Goal: Use online tool/utility: Utilize a website feature to perform a specific function

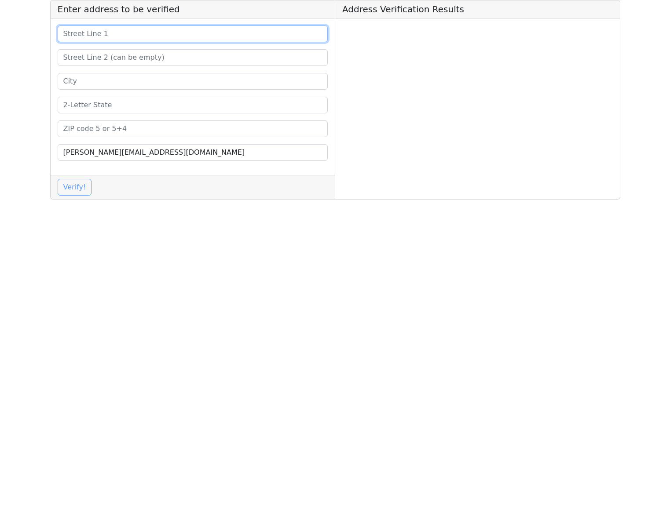
click at [158, 33] on input at bounding box center [193, 34] width 271 height 17
paste input "[STREET_ADDRESS]"
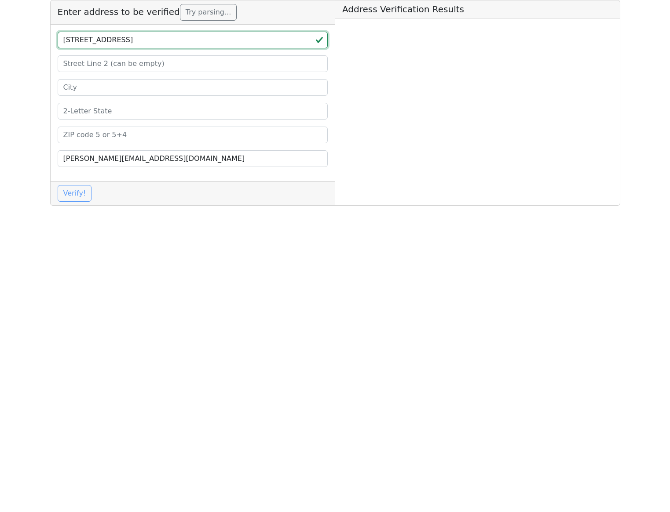
type input "[STREET_ADDRESS]"
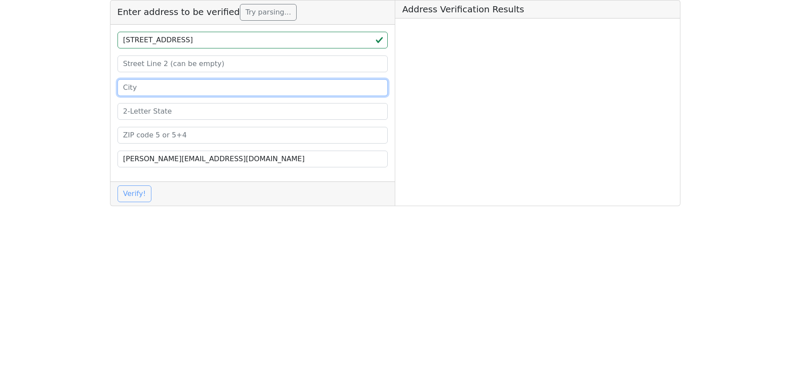
click at [226, 84] on input at bounding box center [252, 87] width 271 height 17
paste input "CONCORDIA"
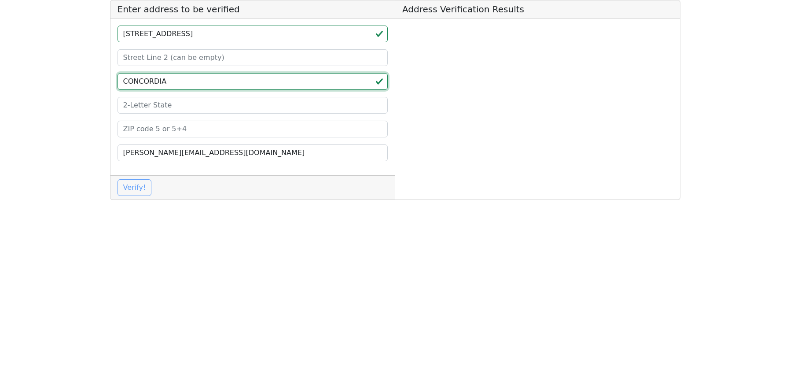
type input "CONCORDIA"
click at [167, 108] on input at bounding box center [252, 105] width 271 height 17
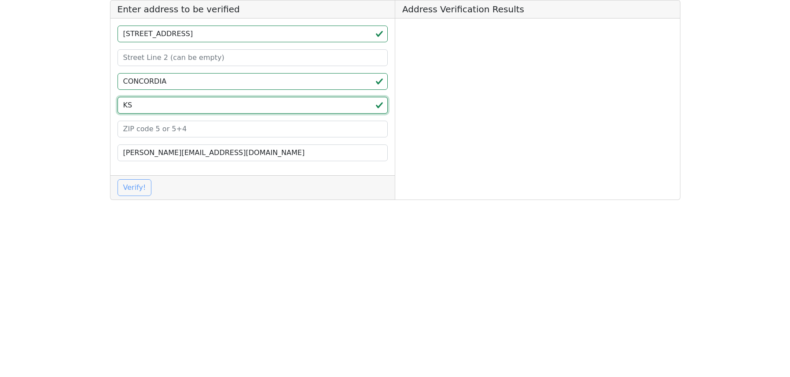
type input "KS"
click at [161, 131] on input at bounding box center [252, 129] width 271 height 17
paste input "66901"
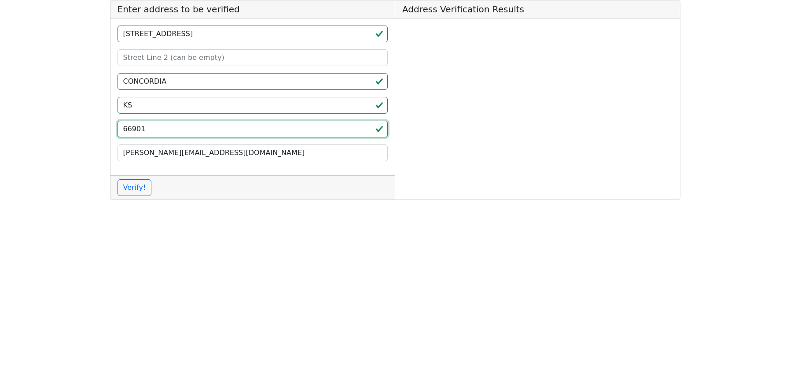
type input "66901"
click at [179, 207] on html "Enter address to be verified 1111 W 4TH ST CONCORDIA KS 66901 michael.klimentie…" at bounding box center [395, 103] width 790 height 207
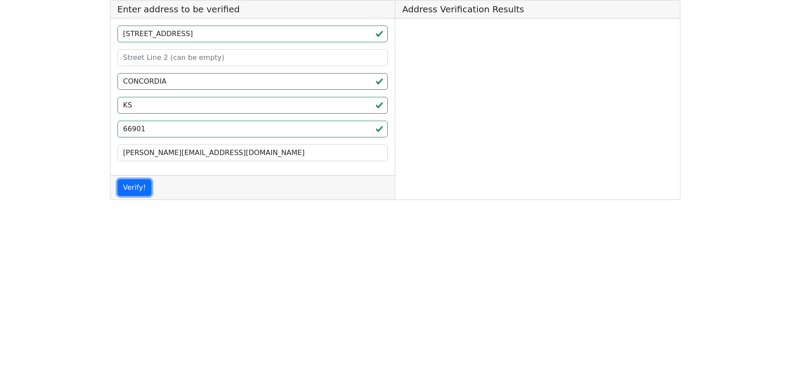
click at [130, 188] on button "Verify!" at bounding box center [134, 187] width 34 height 17
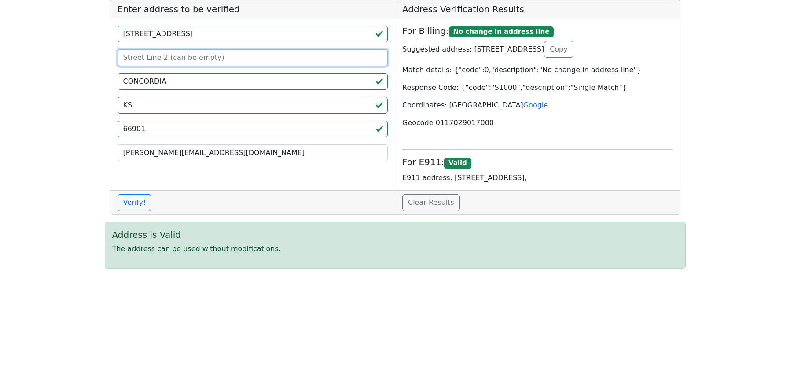
click at [221, 57] on input at bounding box center [252, 57] width 271 height 17
type input "undefined"
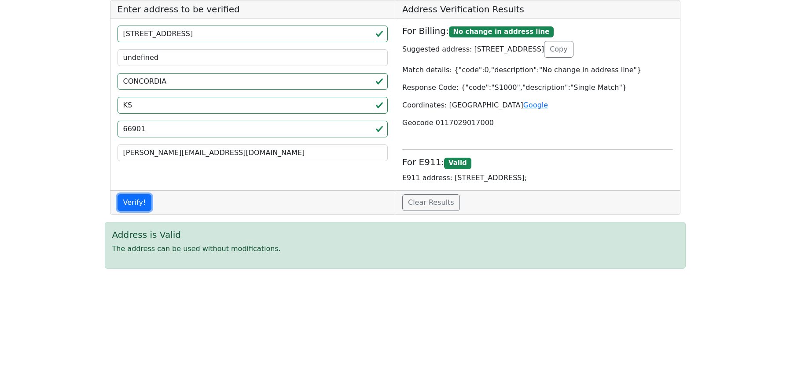
click at [129, 199] on button "Verify!" at bounding box center [134, 202] width 34 height 17
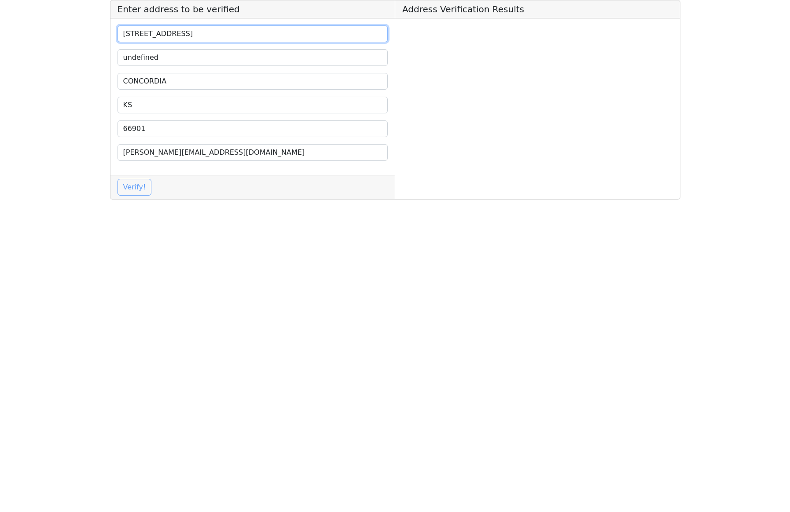
click at [224, 35] on input "[STREET_ADDRESS]" at bounding box center [252, 34] width 271 height 17
drag, startPoint x: 238, startPoint y: 31, endPoint x: 61, endPoint y: 44, distance: 177.7
click at [61, 44] on app-root "Enter address to be verified [STREET_ADDRESS] [PERSON_NAME][EMAIL_ADDRESS][DOMA…" at bounding box center [395, 103] width 790 height 207
drag, startPoint x: 194, startPoint y: 33, endPoint x: 67, endPoint y: 30, distance: 127.2
click at [67, 30] on app-root "Enter address to be verified [STREET_ADDRESS] [PERSON_NAME][EMAIL_ADDRESS][DOMA…" at bounding box center [395, 103] width 790 height 207
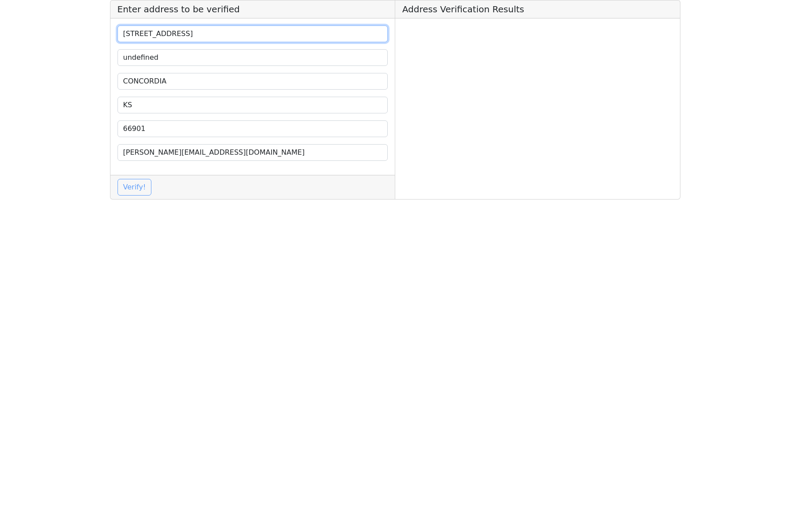
paste input "775 STATE HIGHWAY 26"
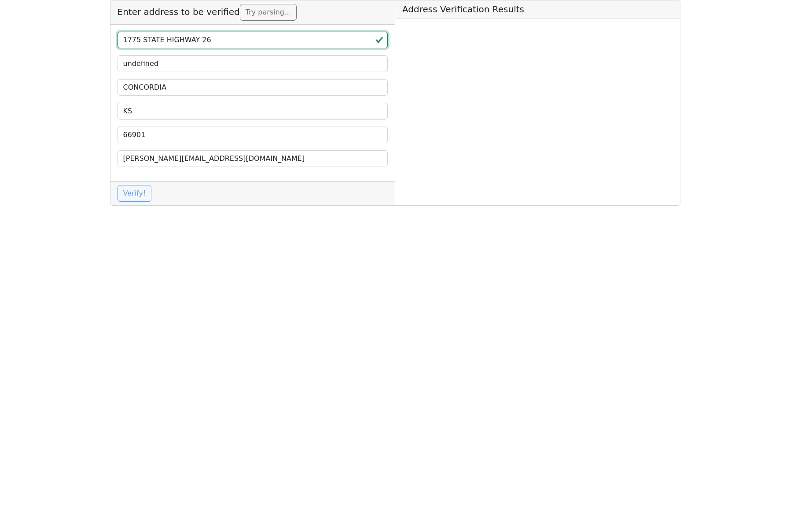
type input "1775 STATE HIGHWAY 26"
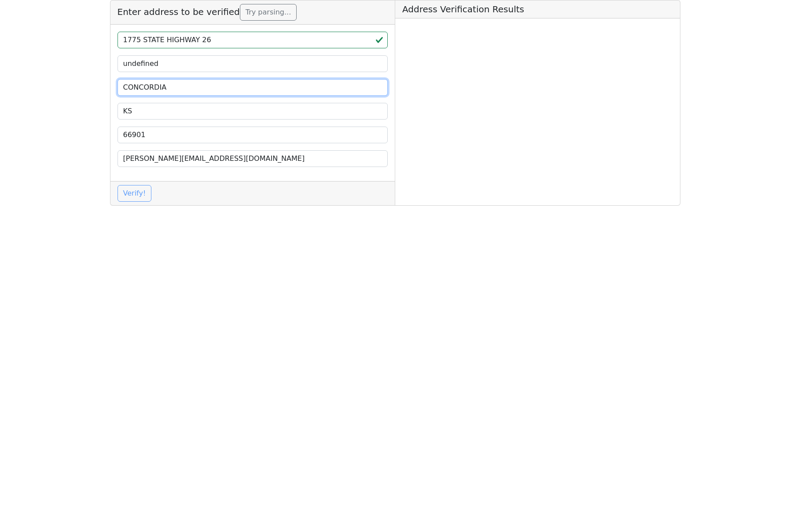
click at [200, 84] on input "CONCORDIA" at bounding box center [252, 87] width 271 height 17
paste input "GRAPEVINE"
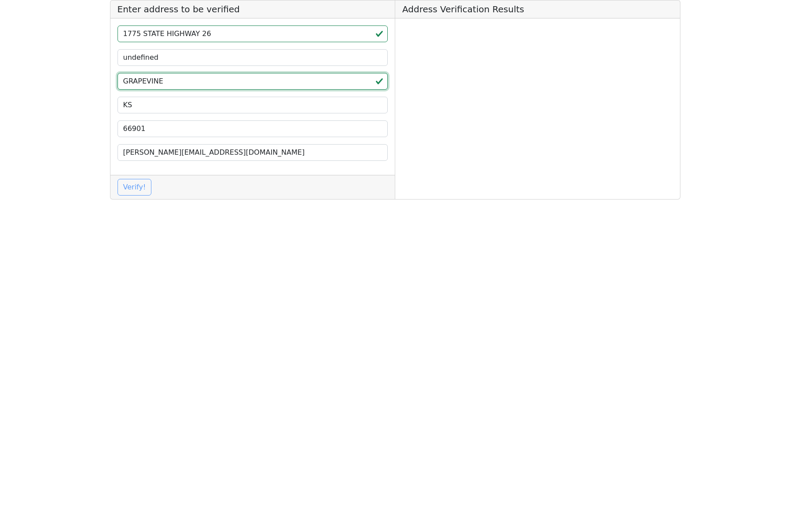
type input "GRAPEVINE"
click at [164, 131] on input "66901" at bounding box center [252, 129] width 271 height 17
paste input "7605"
type input "76051"
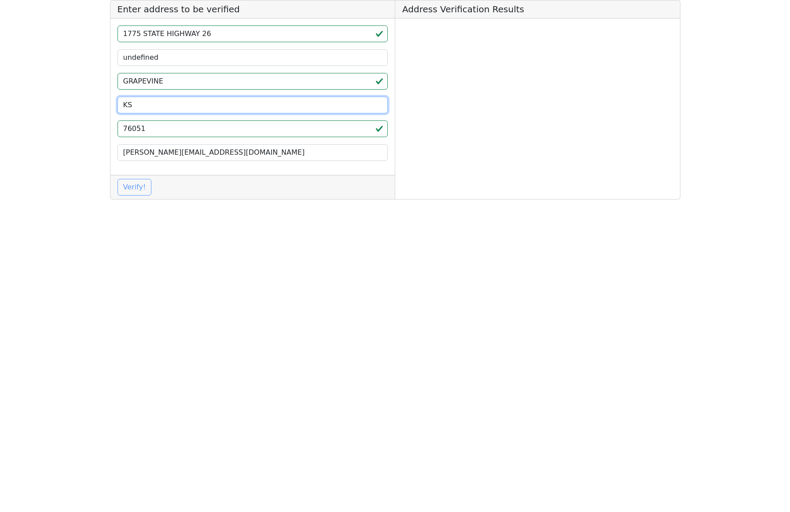
drag, startPoint x: 155, startPoint y: 107, endPoint x: 76, endPoint y: 106, distance: 79.2
click at [76, 106] on app-root "Enter address to be verified 1775 [GEOGRAPHIC_DATA] undefined [GEOGRAPHIC_DATA]…" at bounding box center [395, 103] width 790 height 207
type input "[GEOGRAPHIC_DATA]"
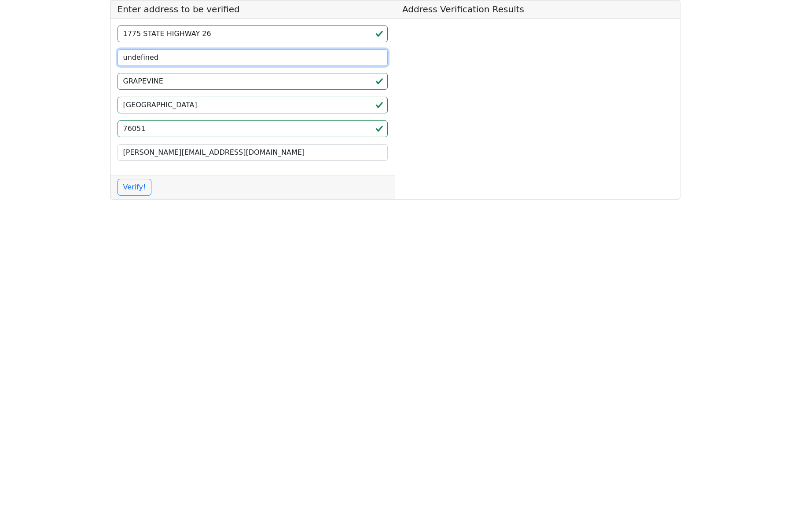
drag, startPoint x: 195, startPoint y: 62, endPoint x: 55, endPoint y: 78, distance: 141.3
click at [65, 57] on app-root "Enter address to be verified [STREET_ADDRESS] [PERSON_NAME][EMAIL_ADDRESS][DOMA…" at bounding box center [395, 103] width 790 height 207
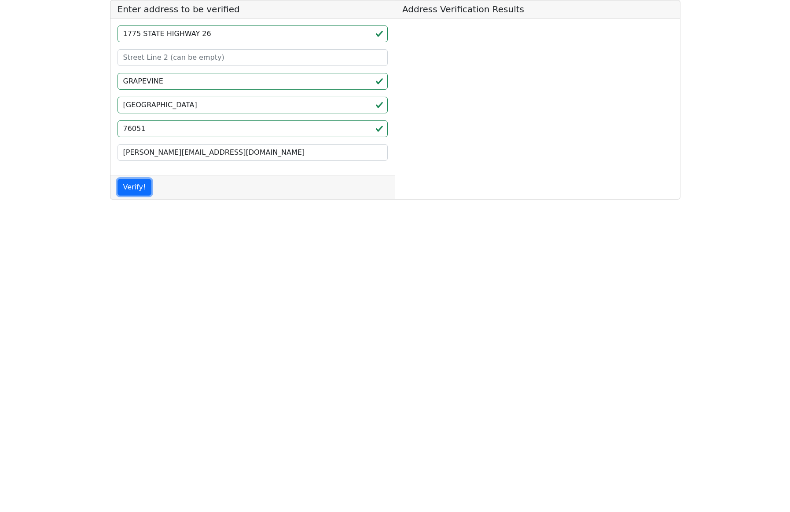
click at [133, 187] on button "Verify!" at bounding box center [134, 187] width 34 height 17
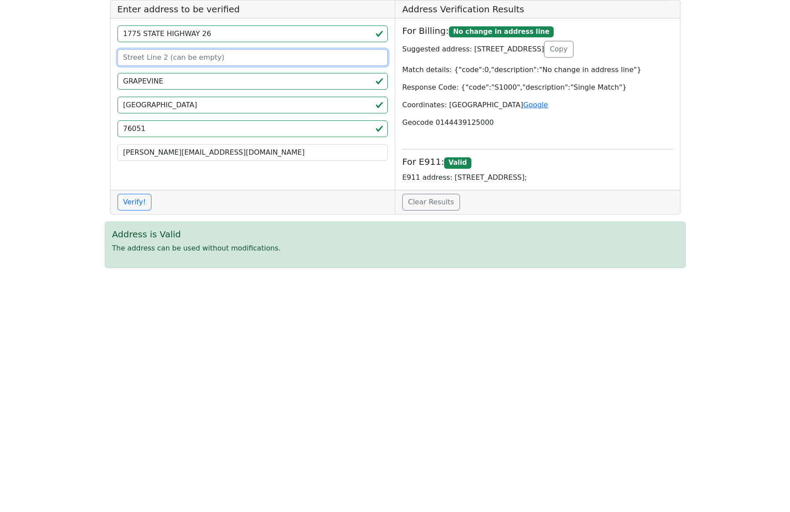
drag, startPoint x: 136, startPoint y: 53, endPoint x: 143, endPoint y: 59, distance: 9.2
click at [136, 54] on input at bounding box center [252, 57] width 271 height 17
paste input "undefined"
type input "undefined"
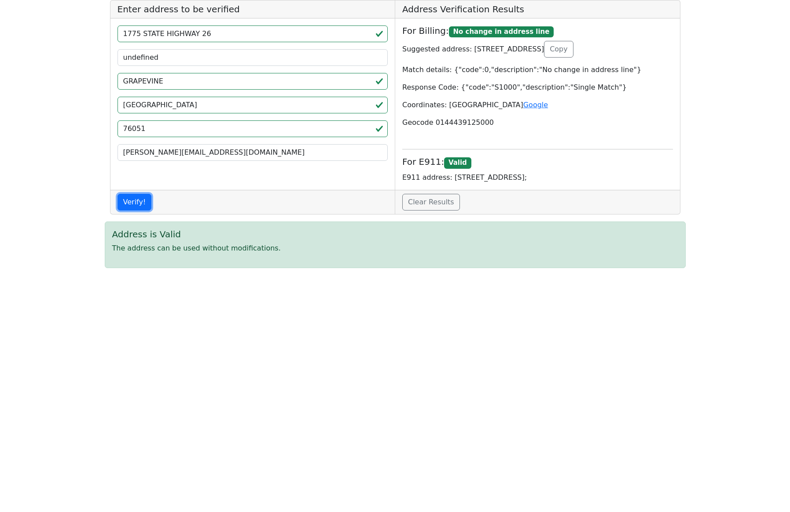
click at [137, 201] on button "Verify!" at bounding box center [134, 202] width 34 height 17
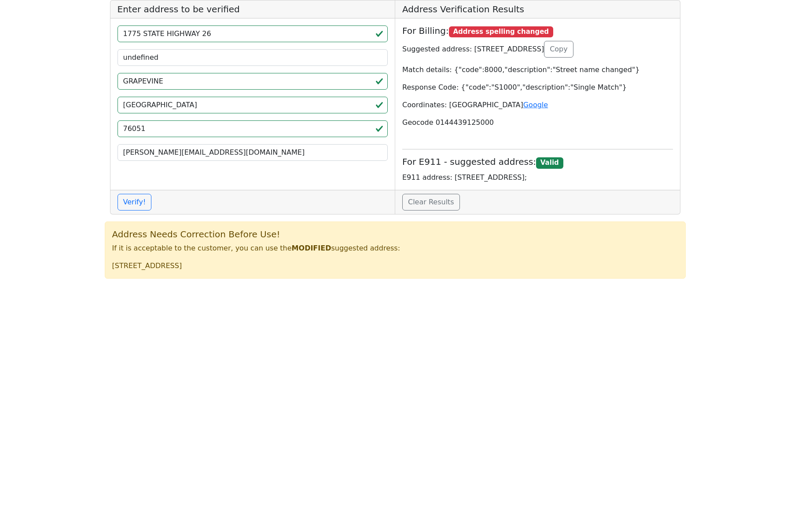
drag, startPoint x: 467, startPoint y: 49, endPoint x: 638, endPoint y: 50, distance: 170.7
click at [638, 50] on p "Suggested address: [STREET_ADDRESS] Copy" at bounding box center [537, 49] width 271 height 17
click at [729, 109] on app-root "Enter address to be verified [STREET_ADDRESS] [PERSON_NAME][EMAIL_ADDRESS][DOMA…" at bounding box center [395, 143] width 790 height 286
